Goal: Use online tool/utility: Use online tool/utility

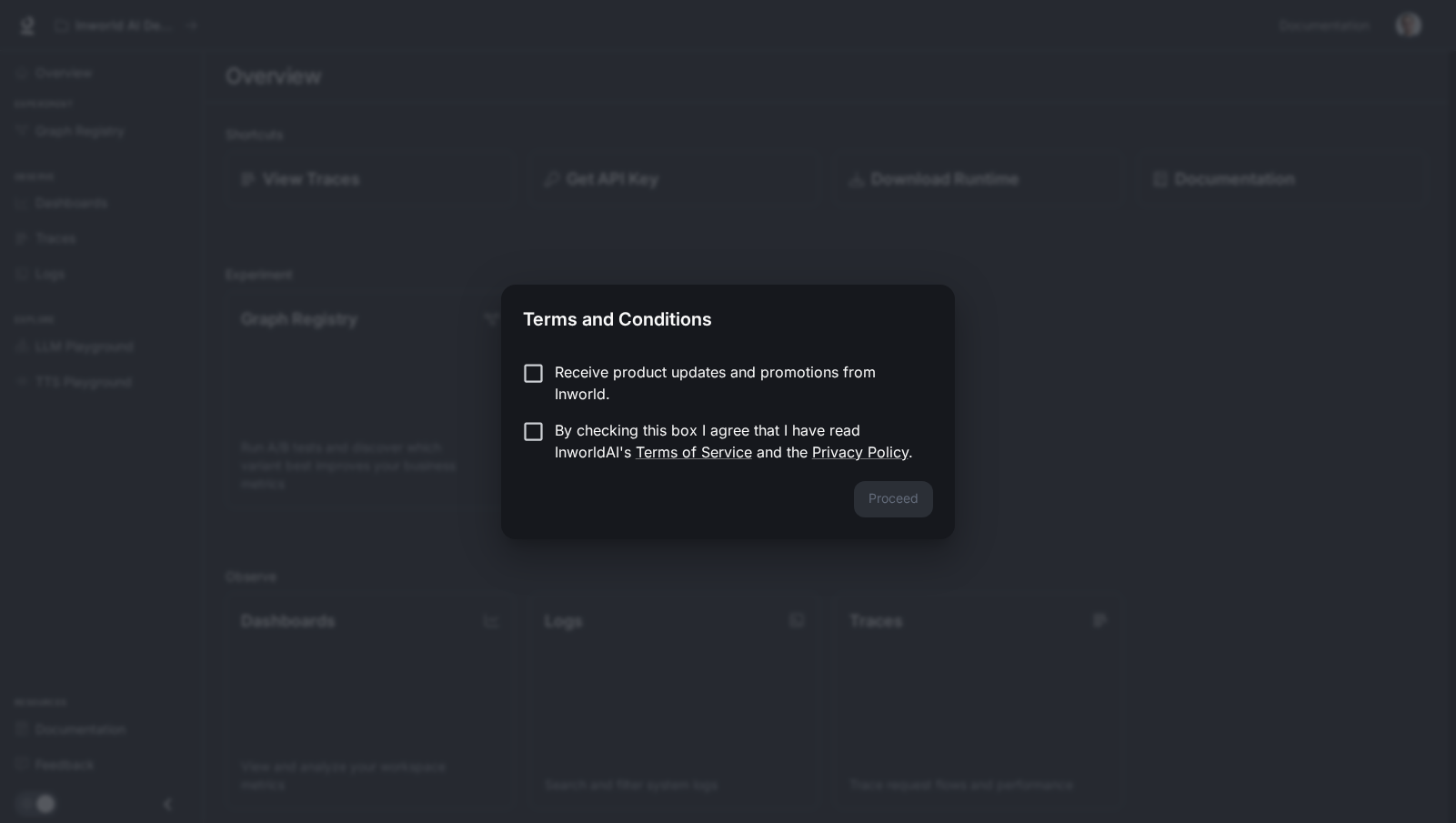
click at [585, 372] on p "Receive product updates and promotions from Inworld." at bounding box center [737, 384] width 364 height 44
click at [573, 434] on p "By checking this box I agree that I have read InworldAI's Terms of Service and …" at bounding box center [737, 441] width 364 height 44
click at [897, 502] on button "Proceed" at bounding box center [894, 499] width 79 height 37
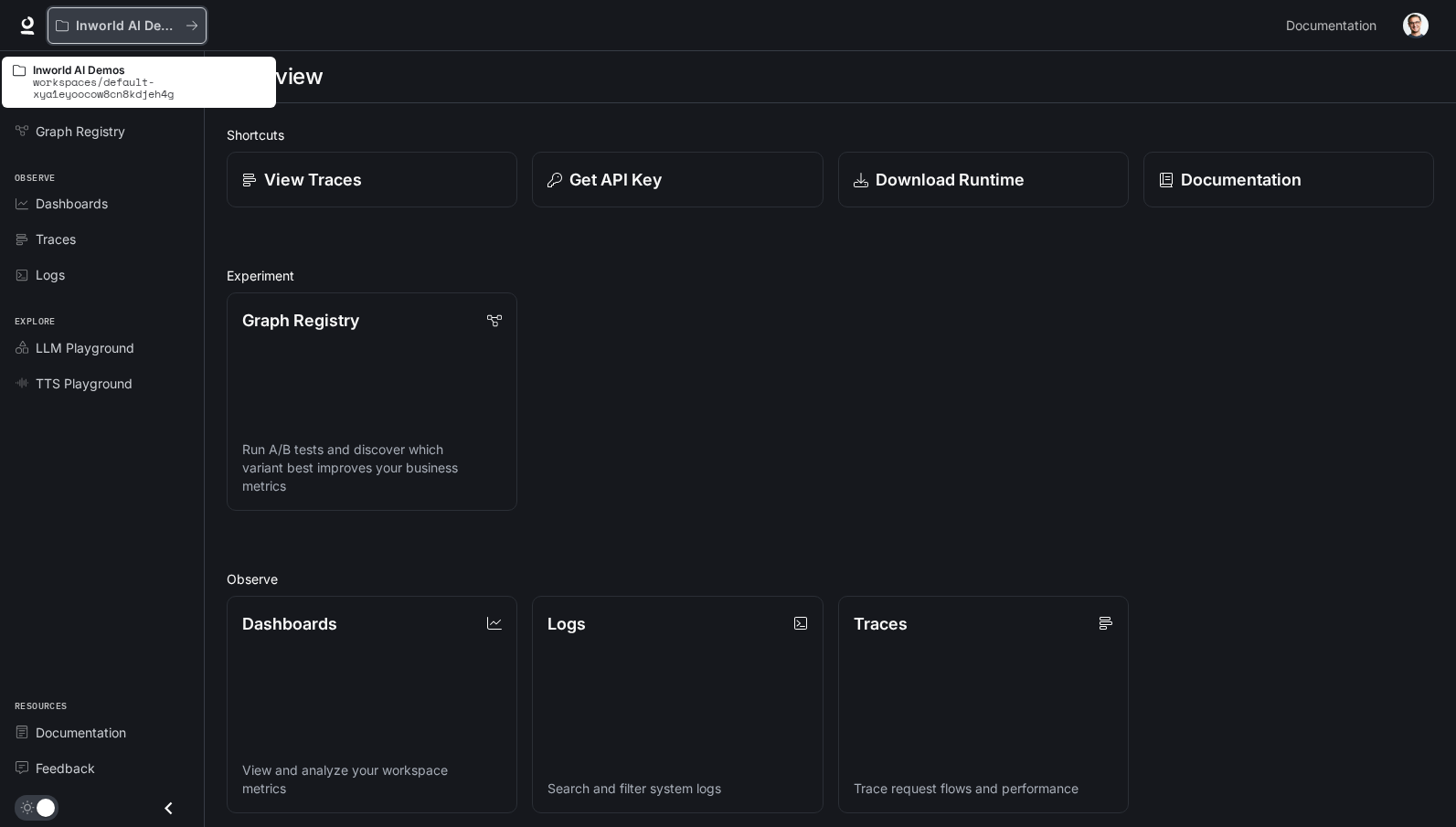
click at [164, 20] on p "Inworld AI Demos" at bounding box center [126, 26] width 102 height 16
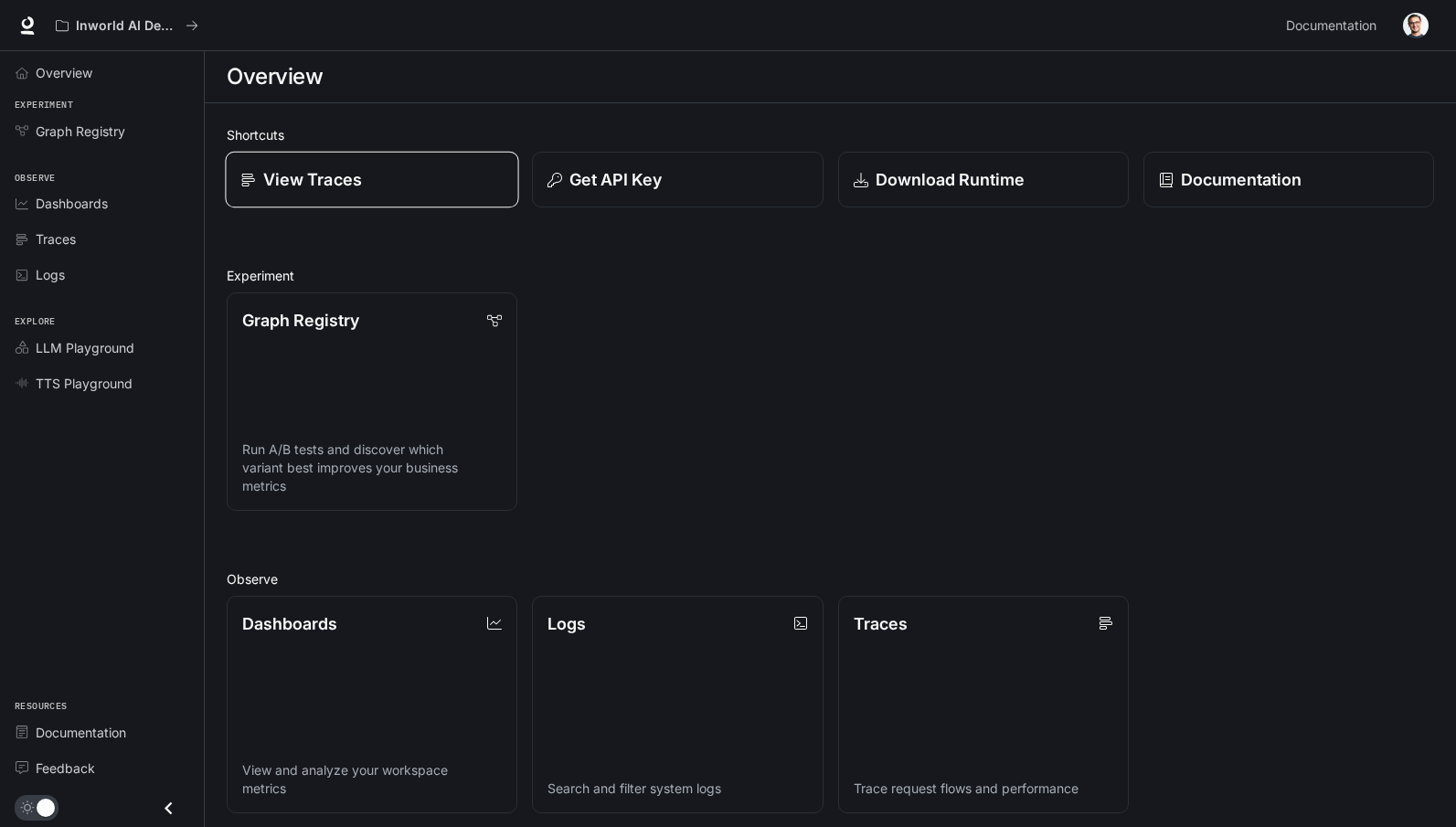
click at [338, 177] on p "View Traces" at bounding box center [313, 179] width 99 height 25
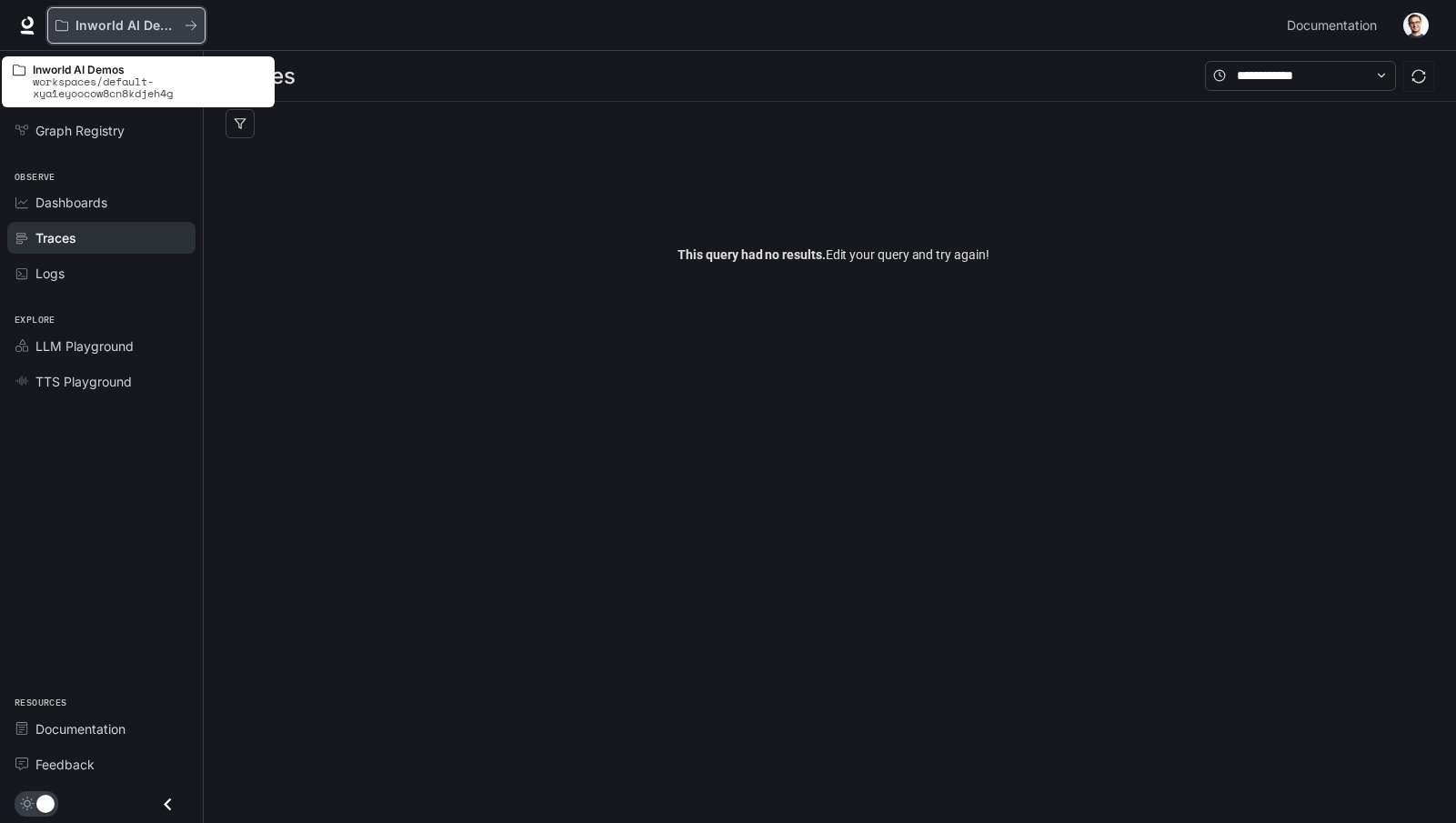
click at [146, 20] on p "Inworld AI Demos" at bounding box center [126, 26] width 102 height 16
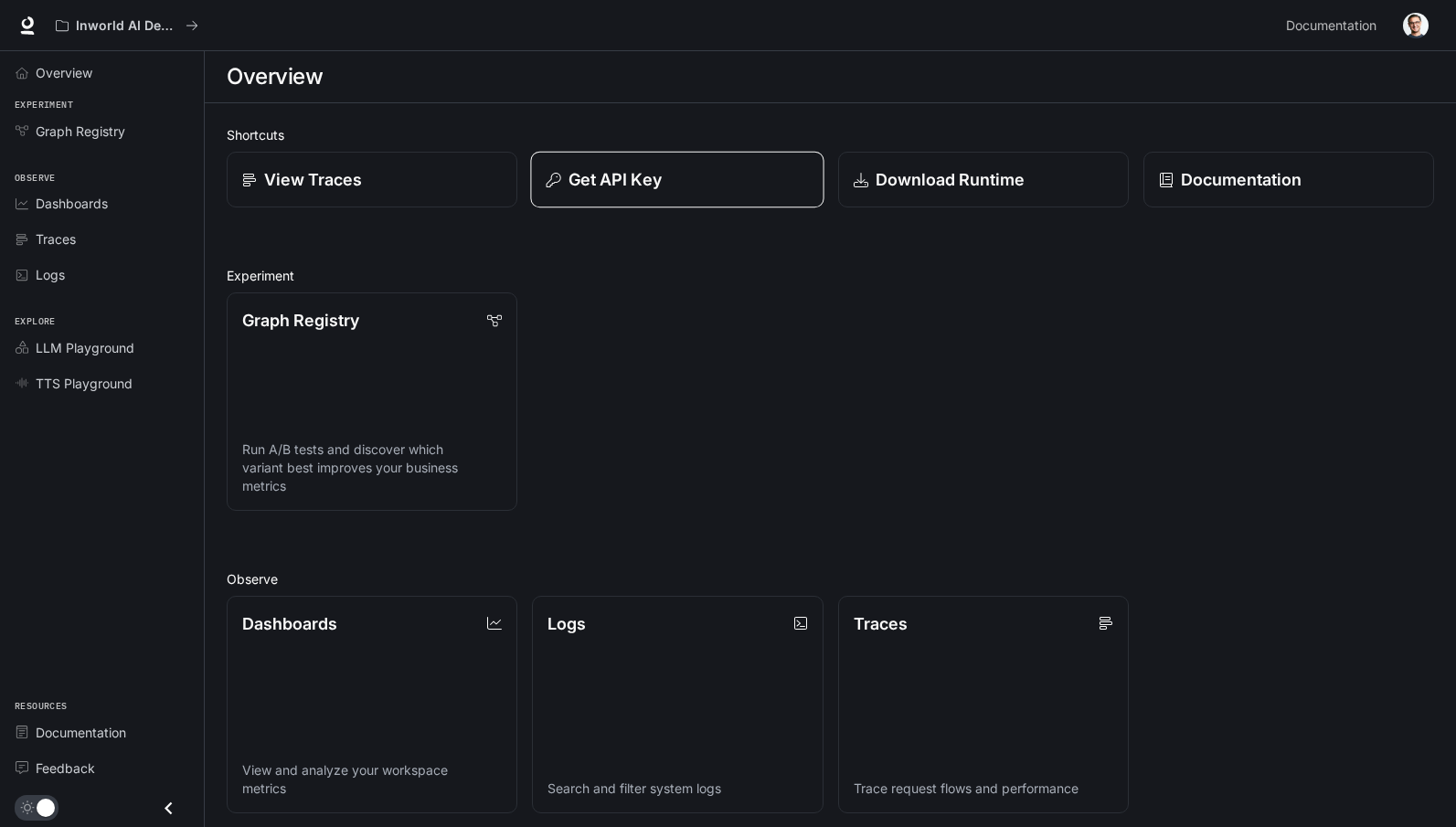
click at [621, 181] on p "Get API Key" at bounding box center [615, 179] width 93 height 25
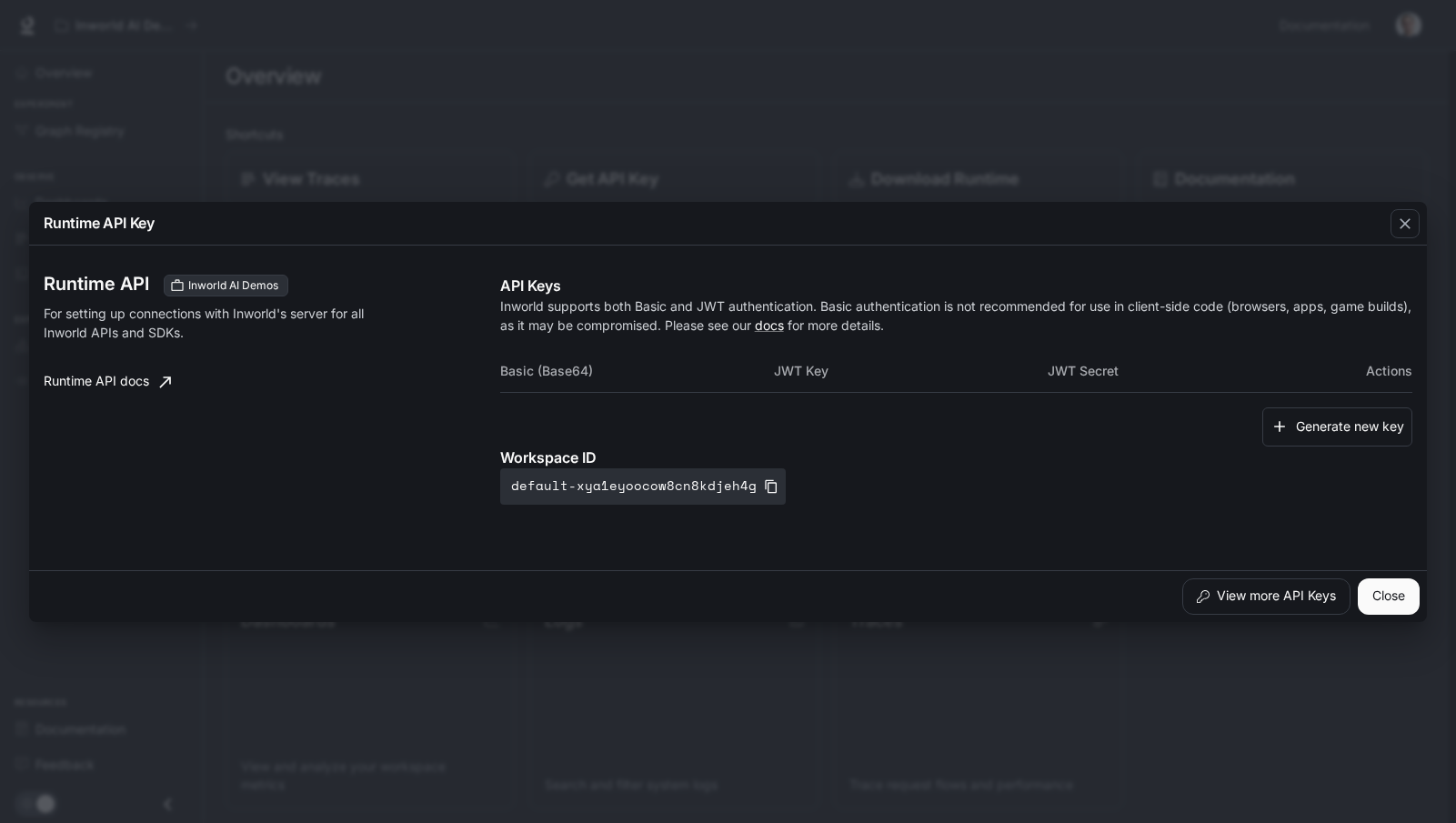
click at [552, 109] on div "Runtime API Key Runtime API Inworld AI Demos For setting up connections with In…" at bounding box center [728, 411] width 1456 height 823
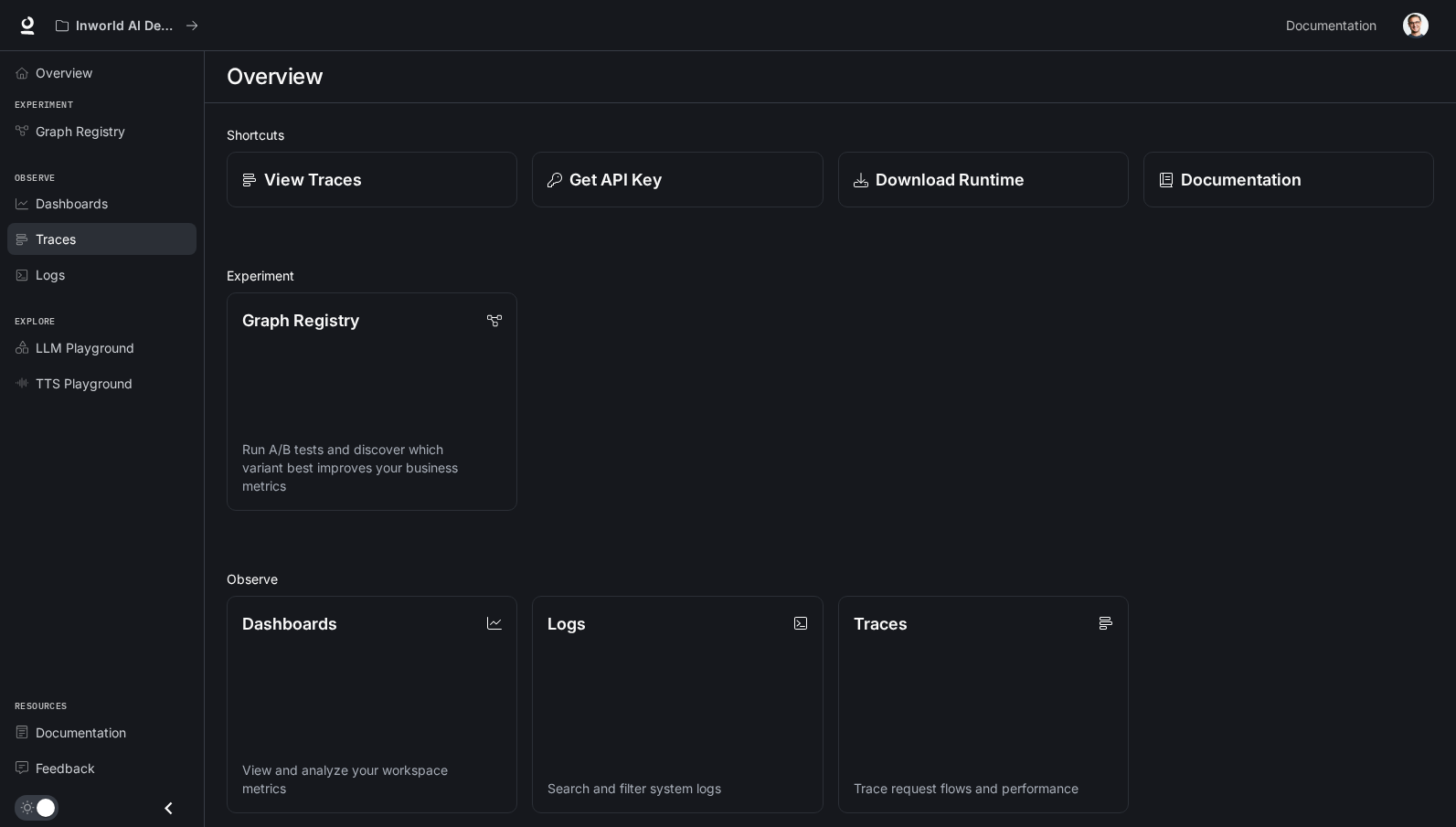
click at [59, 241] on span "Traces" at bounding box center [56, 239] width 41 height 19
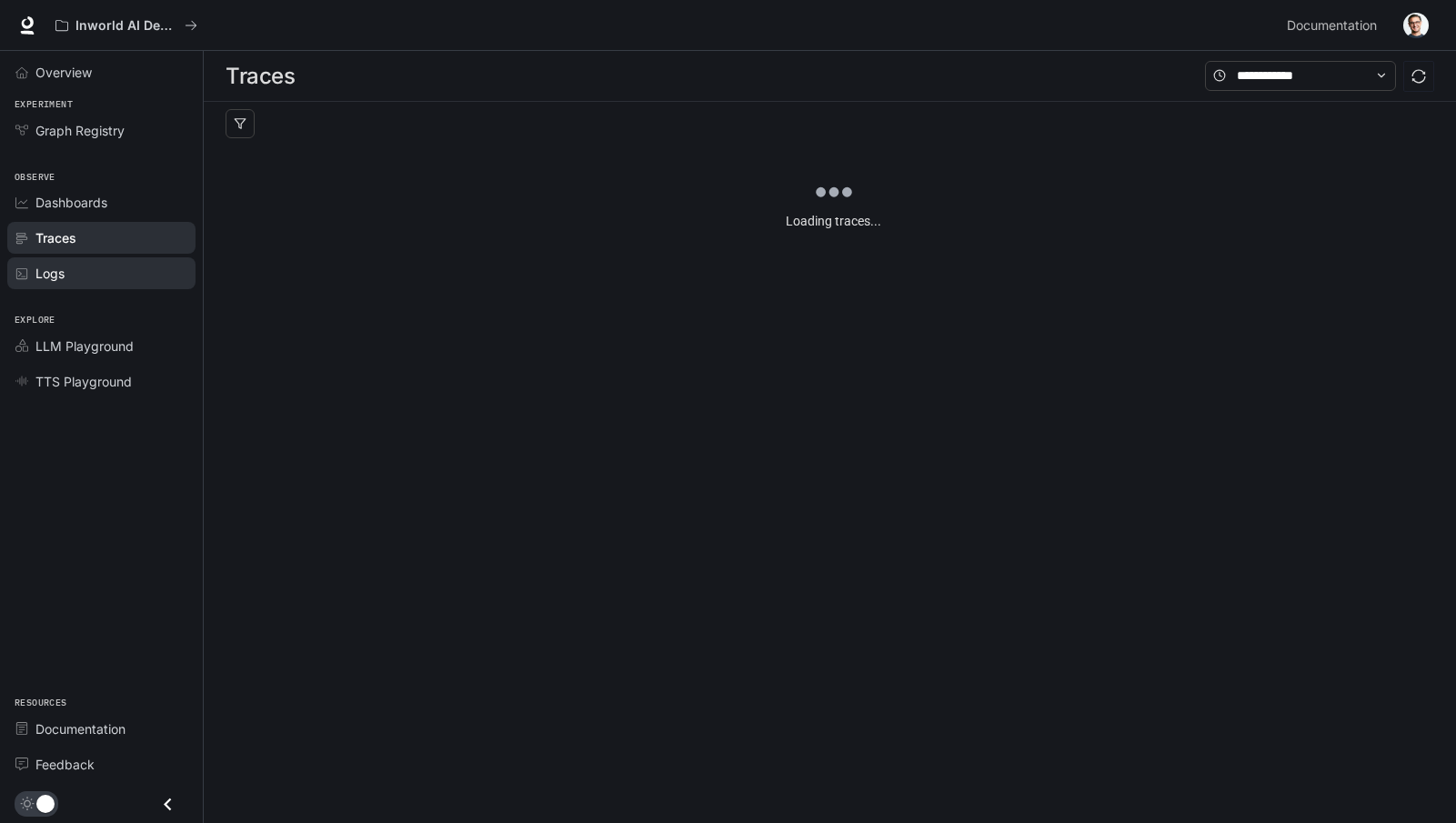
click at [62, 264] on span "Logs" at bounding box center [50, 273] width 29 height 19
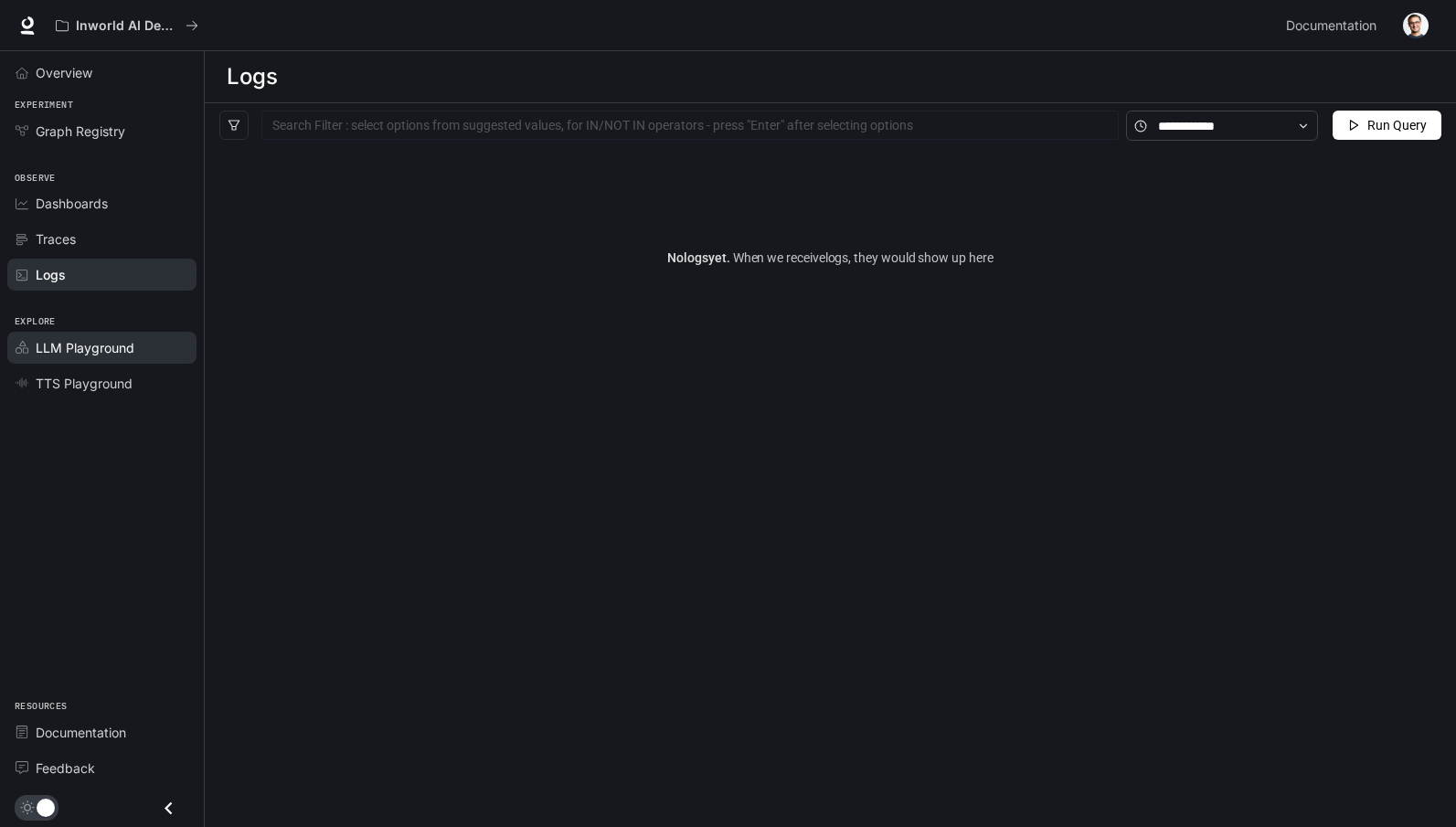
click at [89, 341] on span "LLM Playground" at bounding box center [85, 348] width 99 height 19
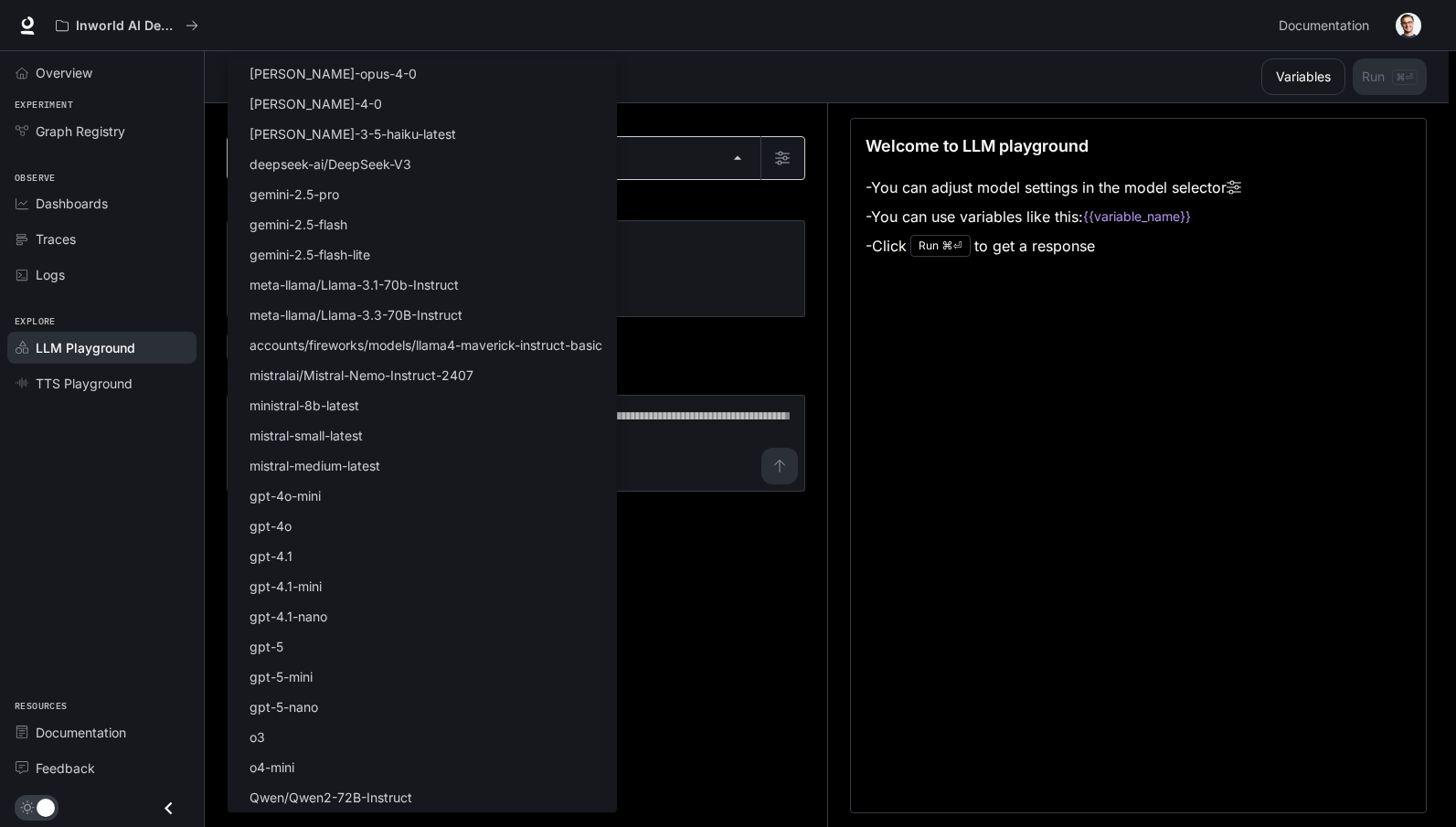
click at [389, 137] on body "Skip to main content Inworld AI Demos Documentation Documentation Portal Overvi…" at bounding box center [728, 414] width 1456 height 828
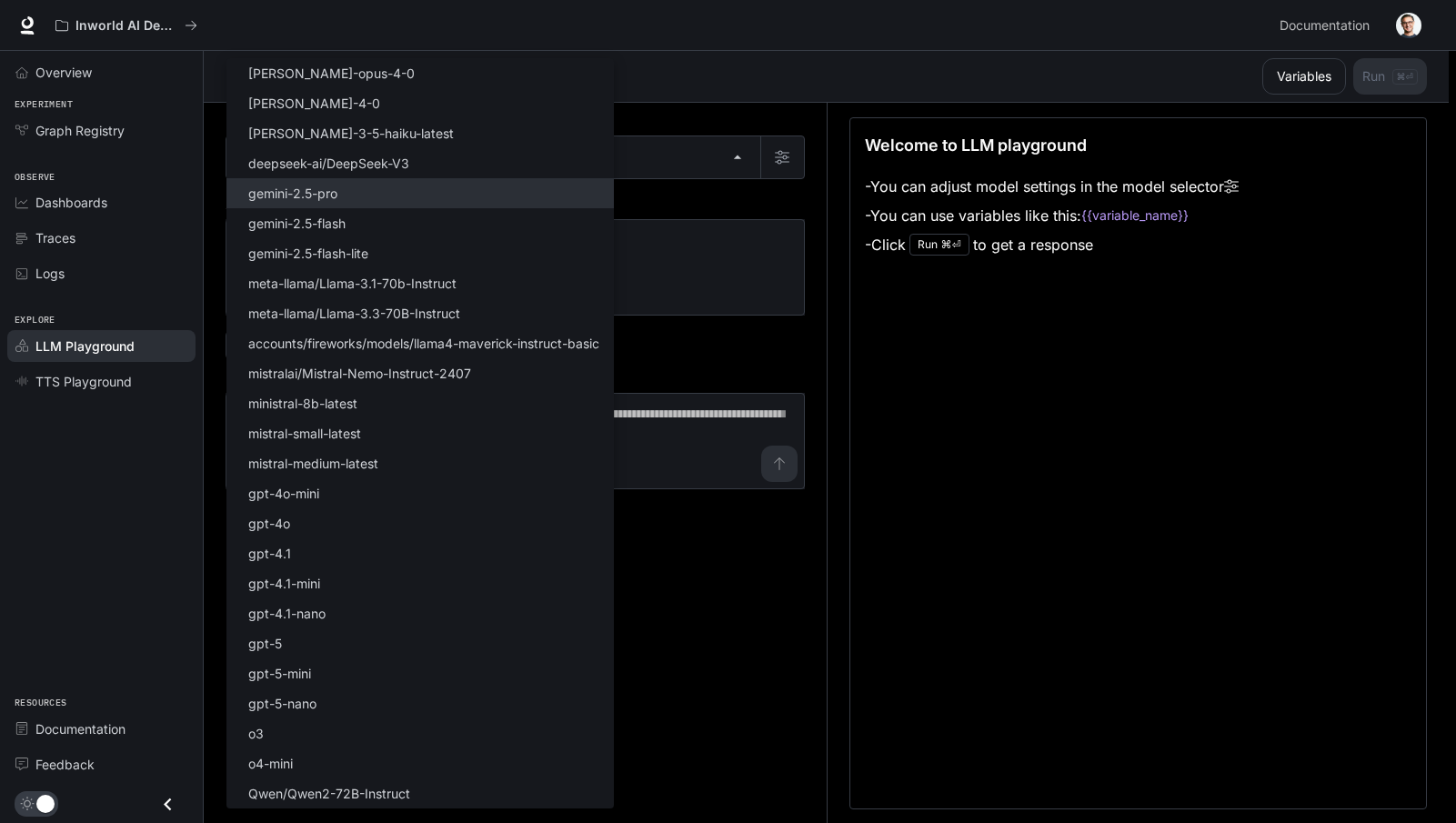
click at [372, 199] on li "gemini-2.5-pro" at bounding box center [420, 193] width 387 height 30
type input "**********"
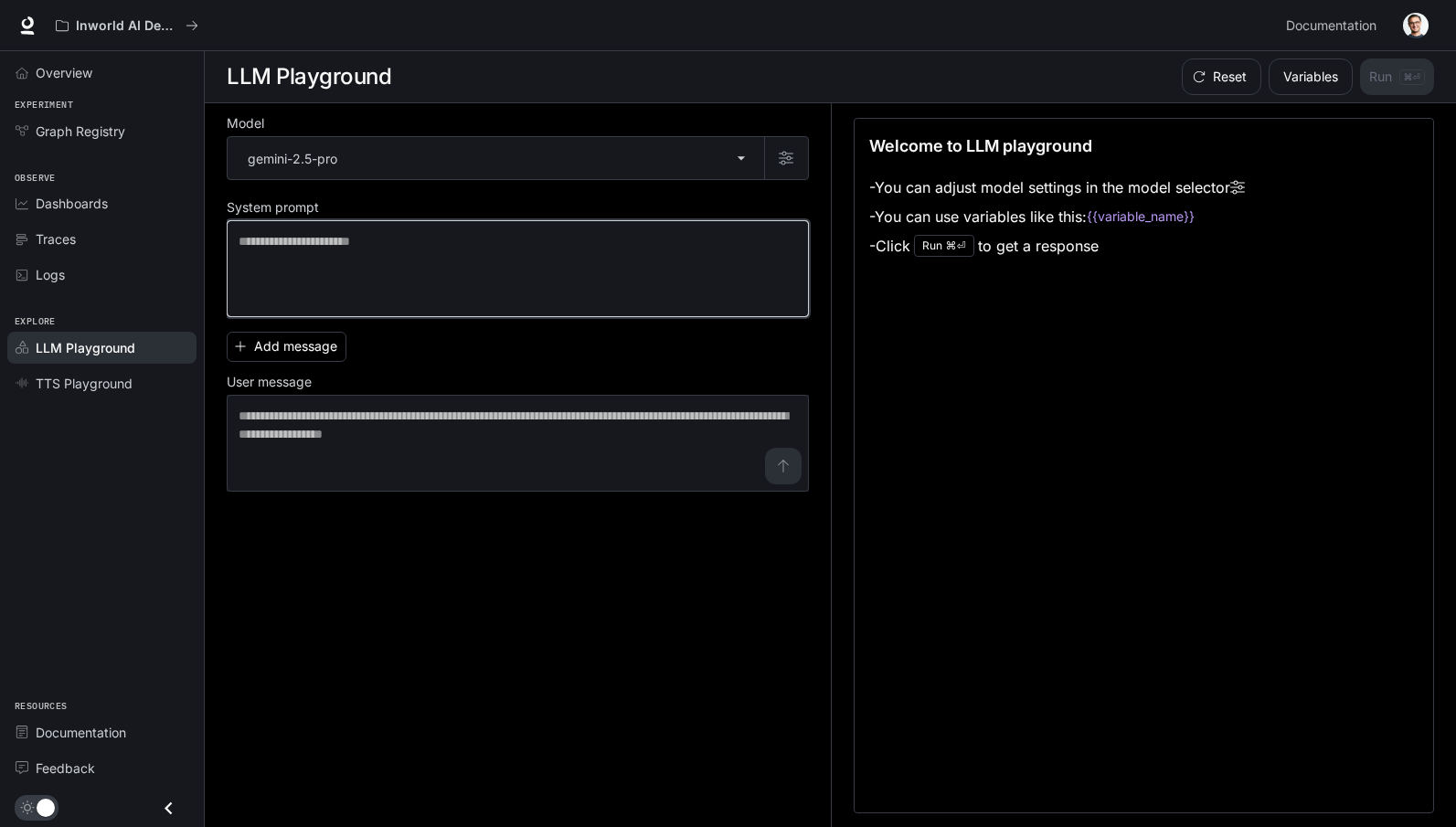
click at [334, 272] on textarea at bounding box center [518, 268] width 559 height 73
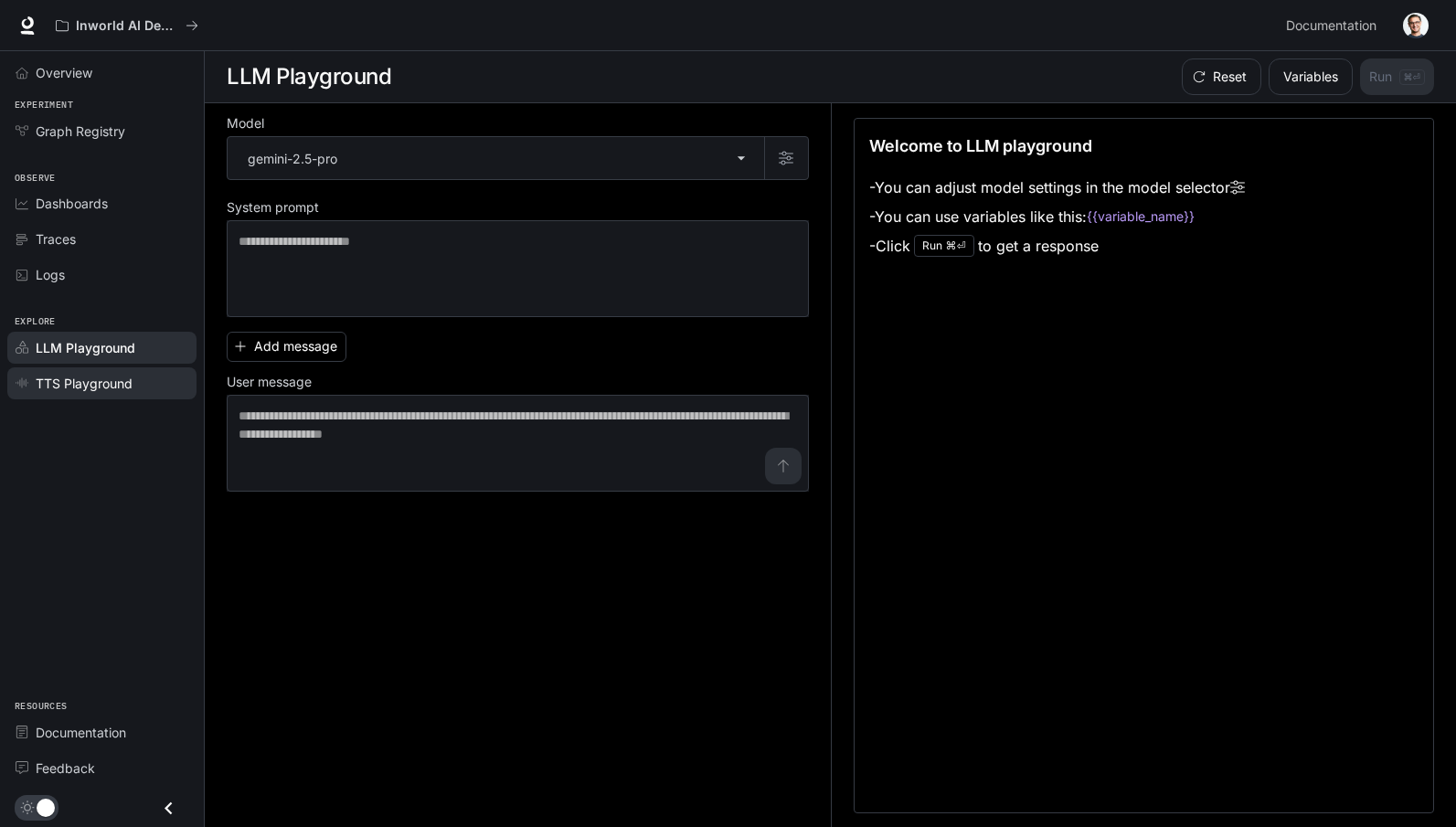
click at [69, 387] on span "TTS Playground" at bounding box center [84, 384] width 97 height 19
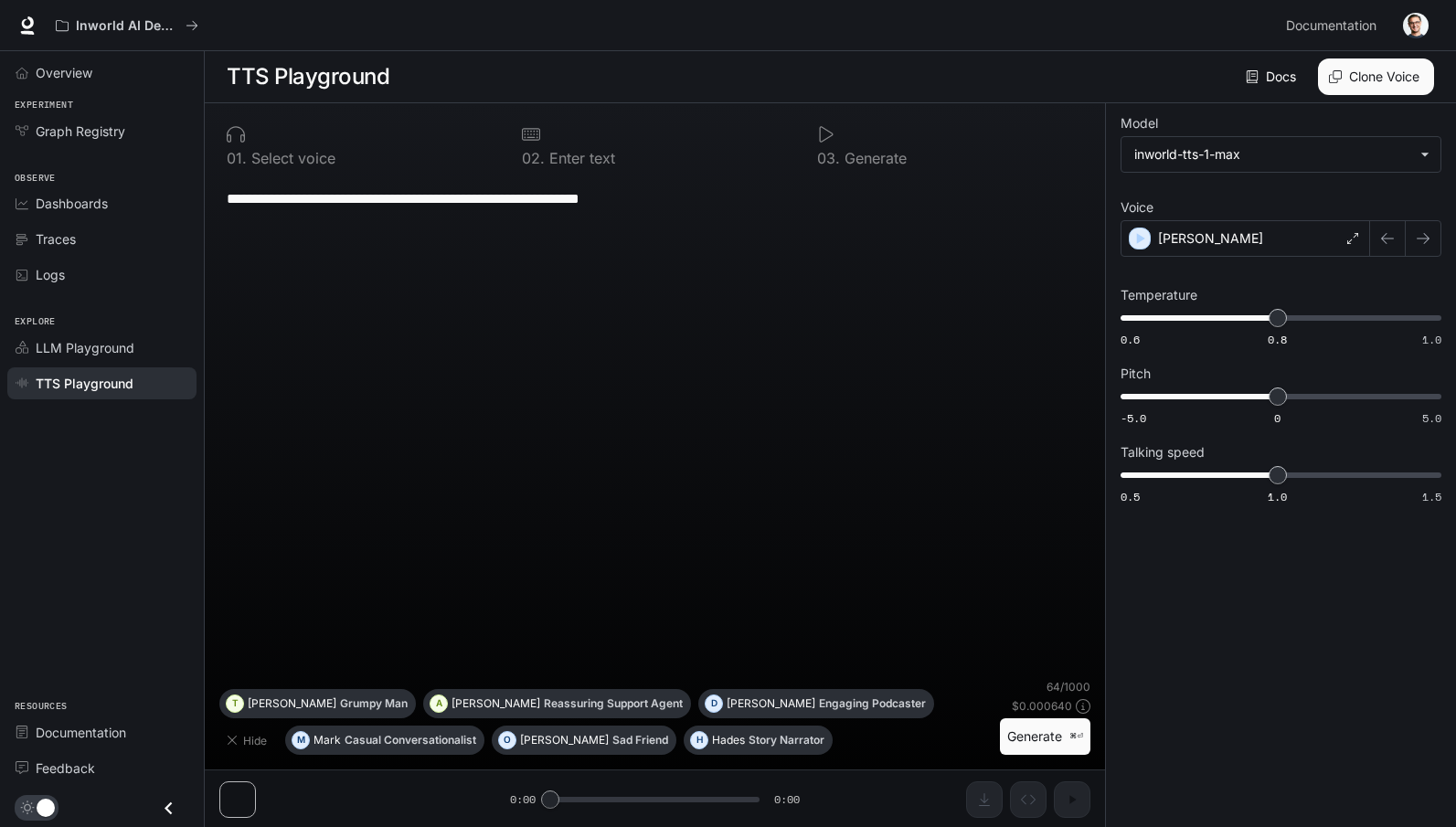
scroll to position [1, 0]
